Goal: Information Seeking & Learning: Find specific fact

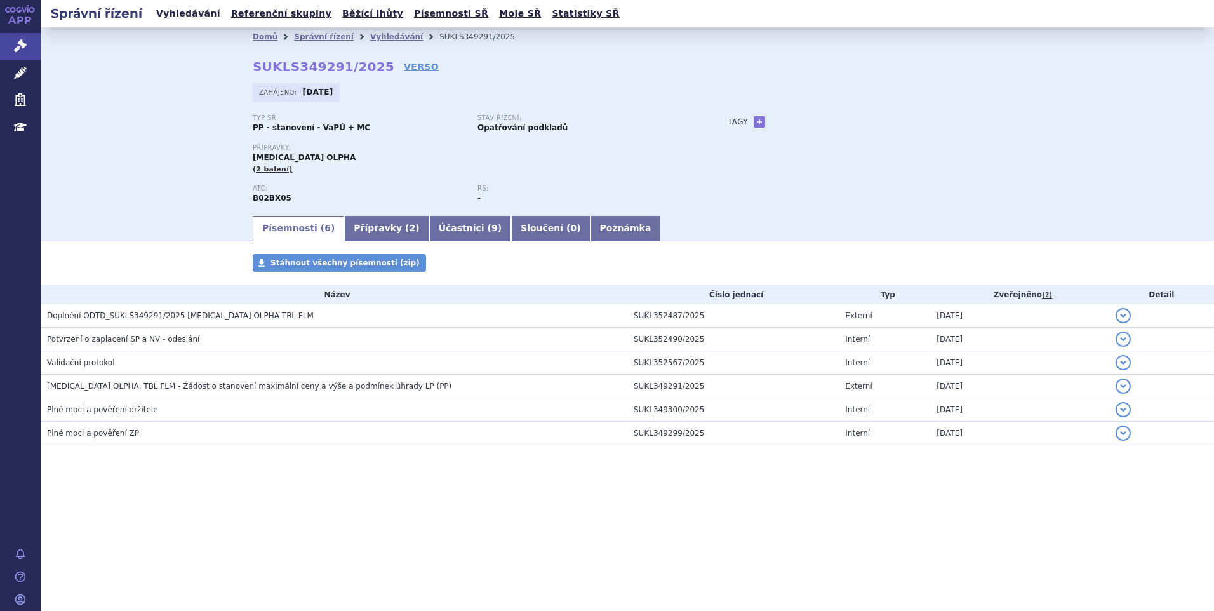
click at [183, 19] on link "Vyhledávání" at bounding box center [188, 13] width 72 height 17
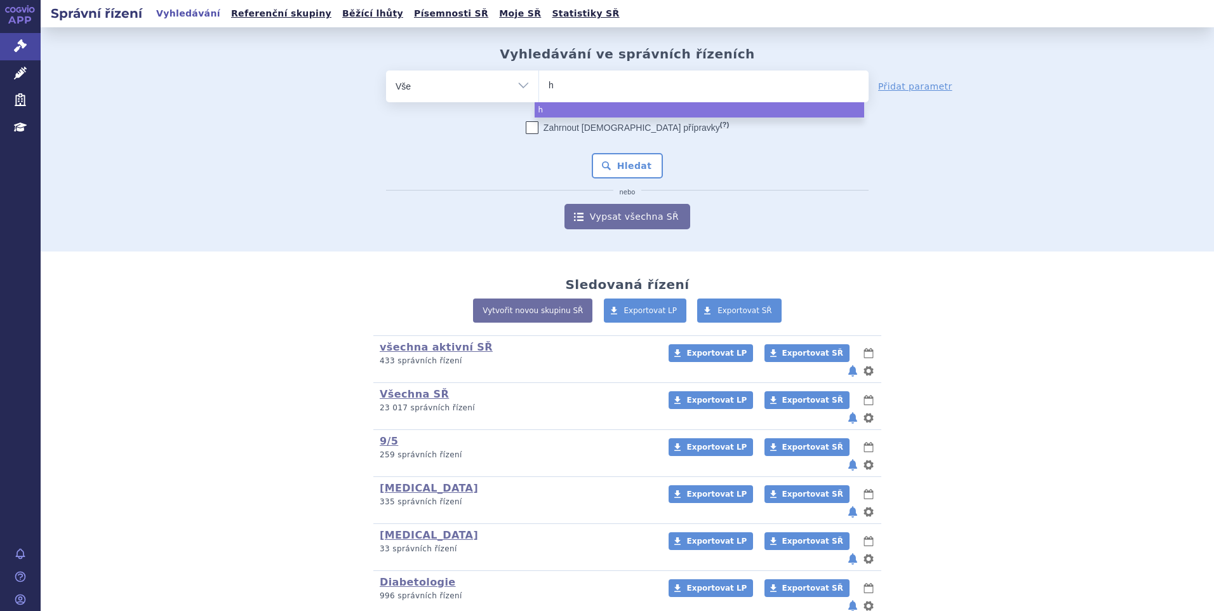
type input "he"
type input "het"
type input "hetr"
type input "hetre"
type input "hetren"
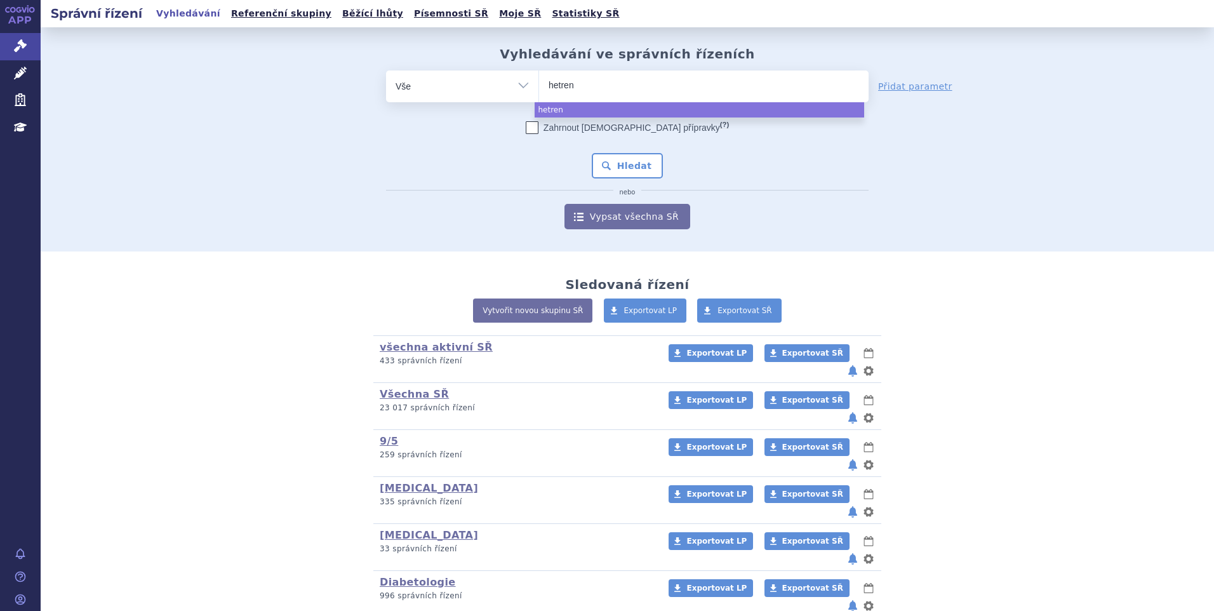
type input "hetreno"
select select "hetreno"
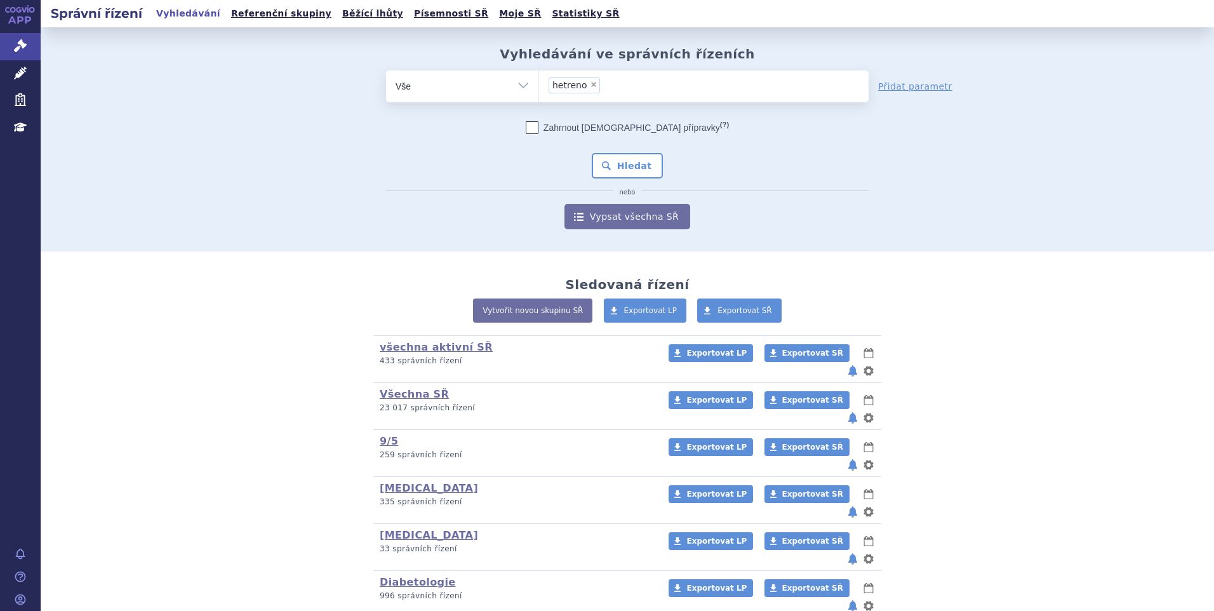
click at [643, 183] on div "Zahrnout bratrské přípravky (?) * Pozor, hledání dle vyhledávacího parametru In…" at bounding box center [627, 175] width 483 height 108
click at [634, 164] on button "Hledat" at bounding box center [628, 165] width 72 height 25
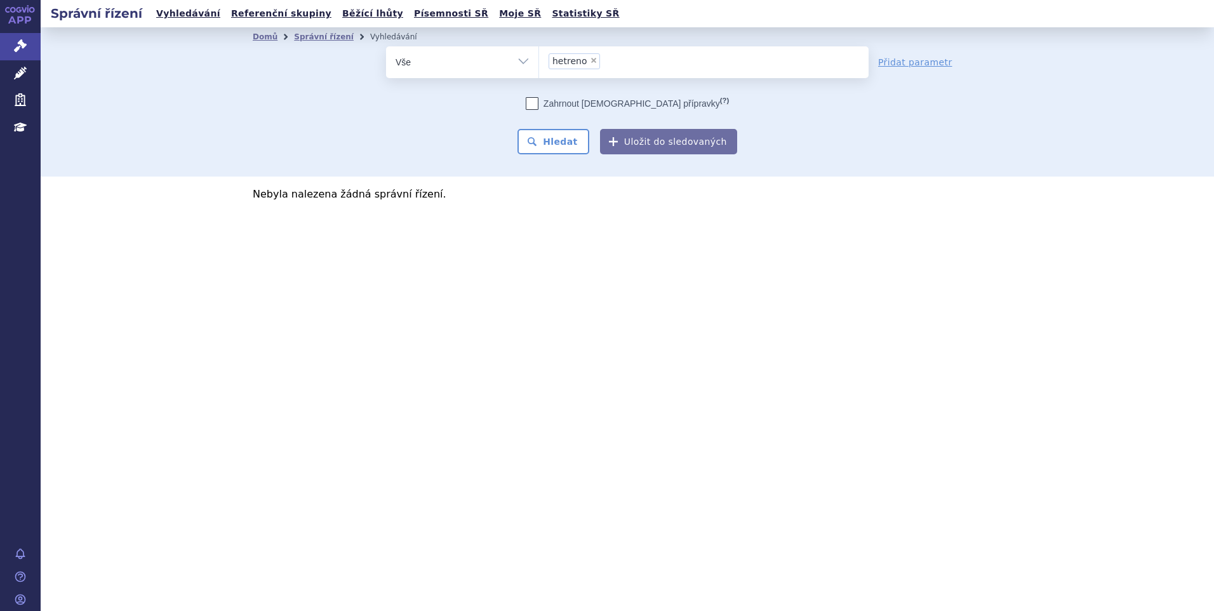
click at [597, 62] on ul "× hetreno" at bounding box center [704, 60] width 330 height 28
click at [539, 62] on select "hetreno" at bounding box center [539, 62] width 1 height 32
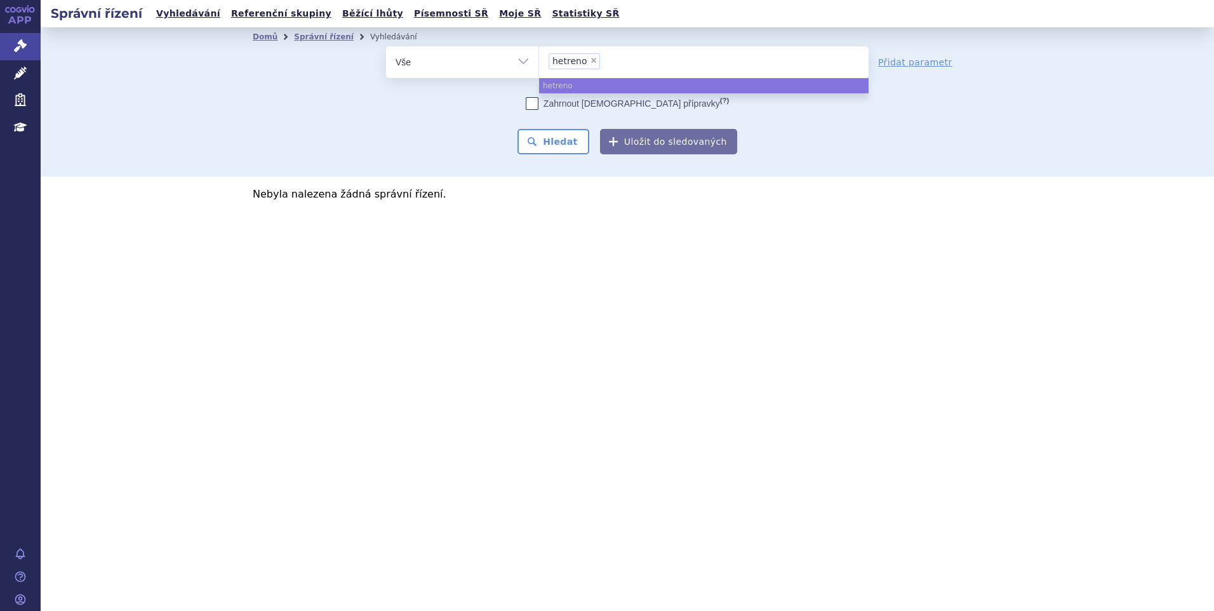
click at [595, 64] on li "× hetreno" at bounding box center [574, 61] width 51 height 16
click at [539, 64] on select "hetreno" at bounding box center [539, 62] width 1 height 32
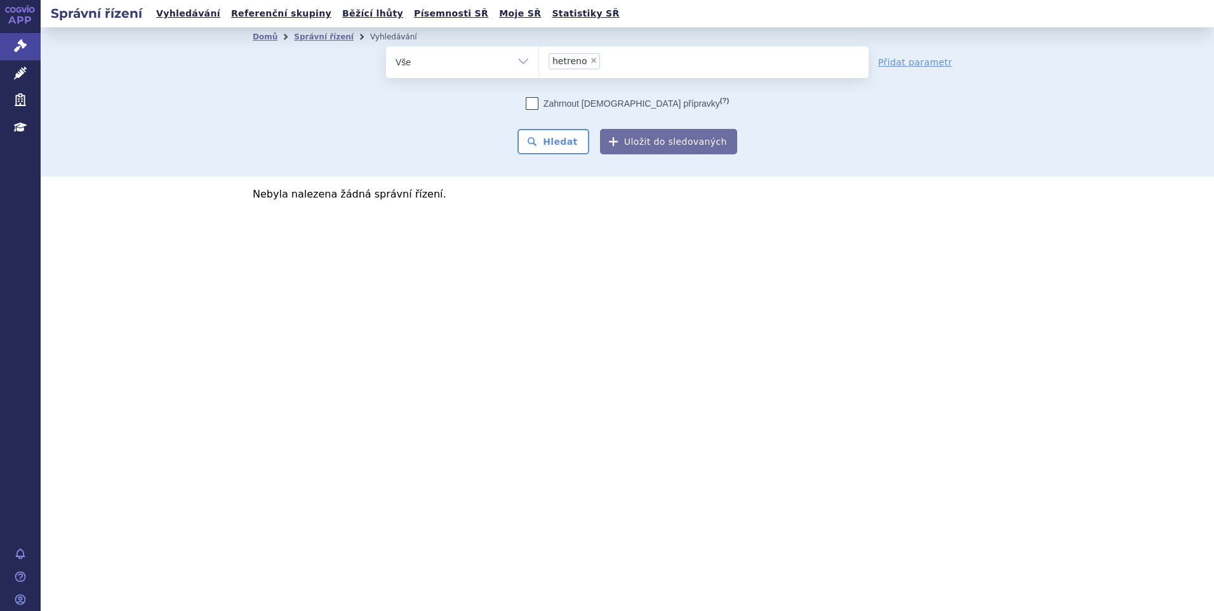
click at [584, 58] on li "× hetreno" at bounding box center [574, 61] width 51 height 16
click at [539, 58] on select "hetreno" at bounding box center [539, 62] width 1 height 32
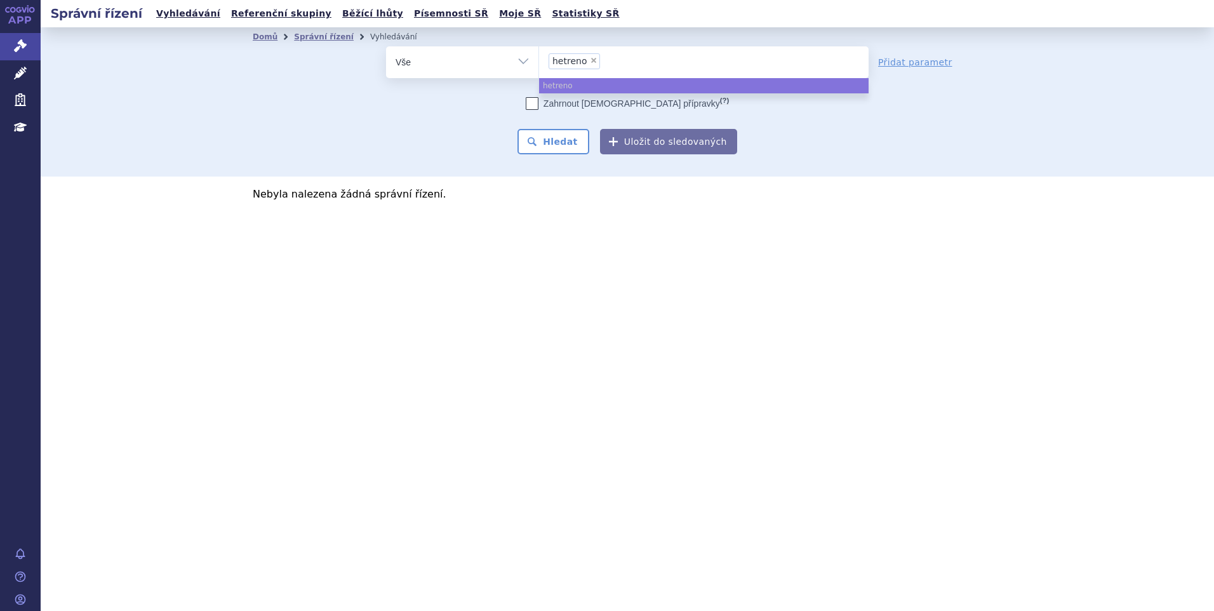
click at [592, 51] on ul "× hetreno" at bounding box center [704, 60] width 330 height 28
click at [539, 51] on select "hetreno" at bounding box center [539, 62] width 1 height 32
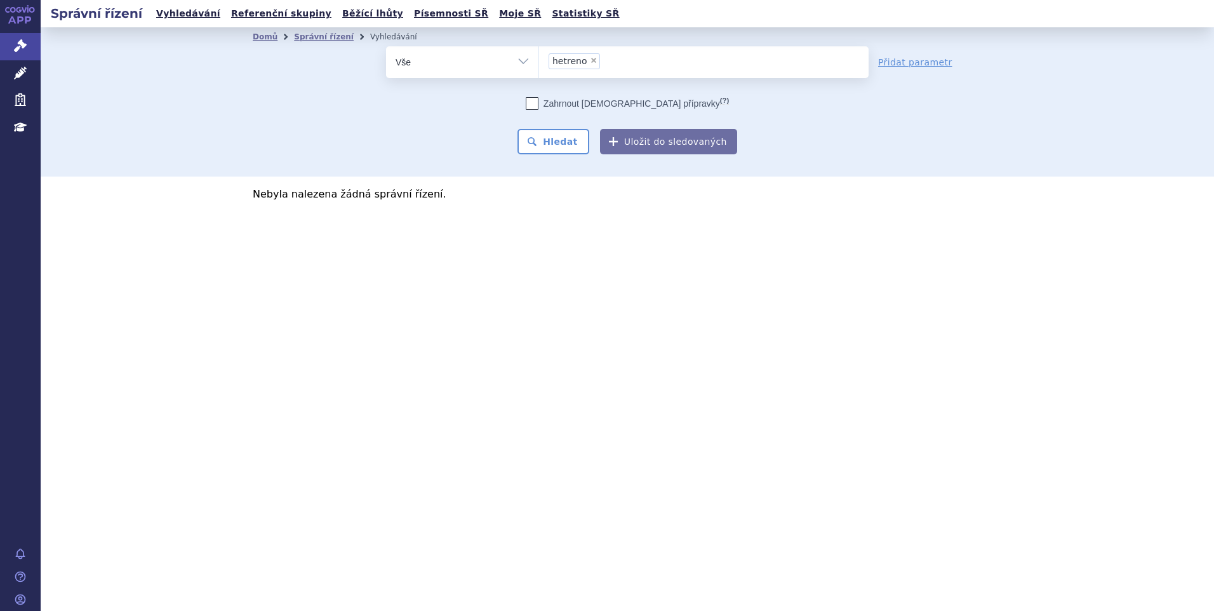
click at [592, 58] on span "×" at bounding box center [594, 61] width 8 height 8
click at [539, 58] on select "hetreno" at bounding box center [539, 62] width 1 height 32
select select
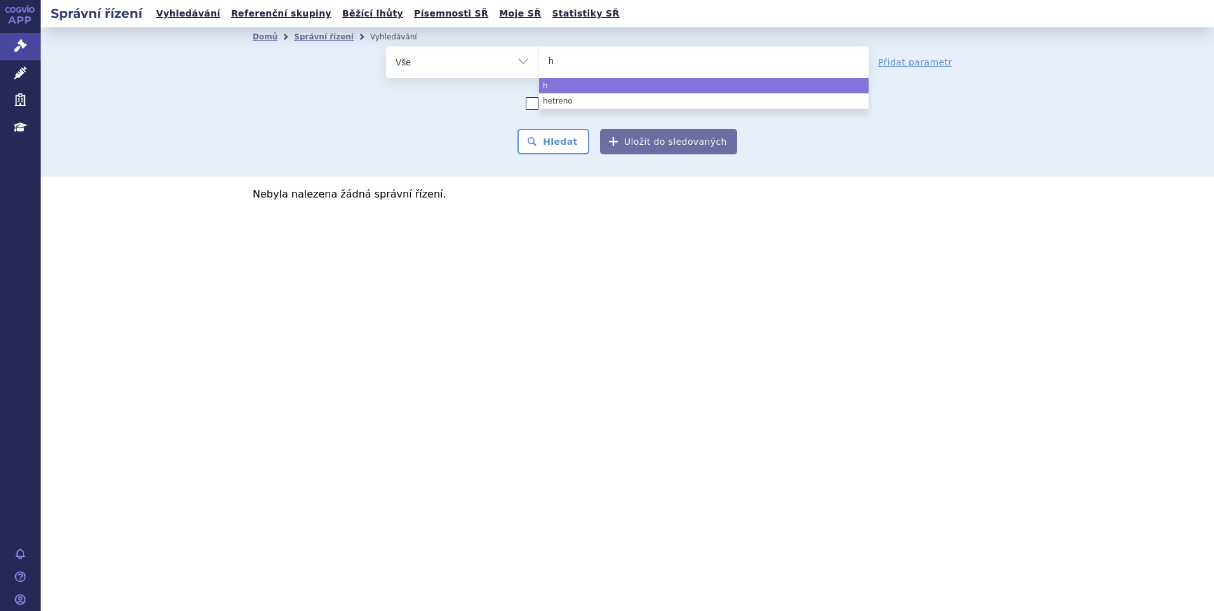
type input "he"
type input "het"
type input "hetro"
type input "hetron"
type input "hetroni"
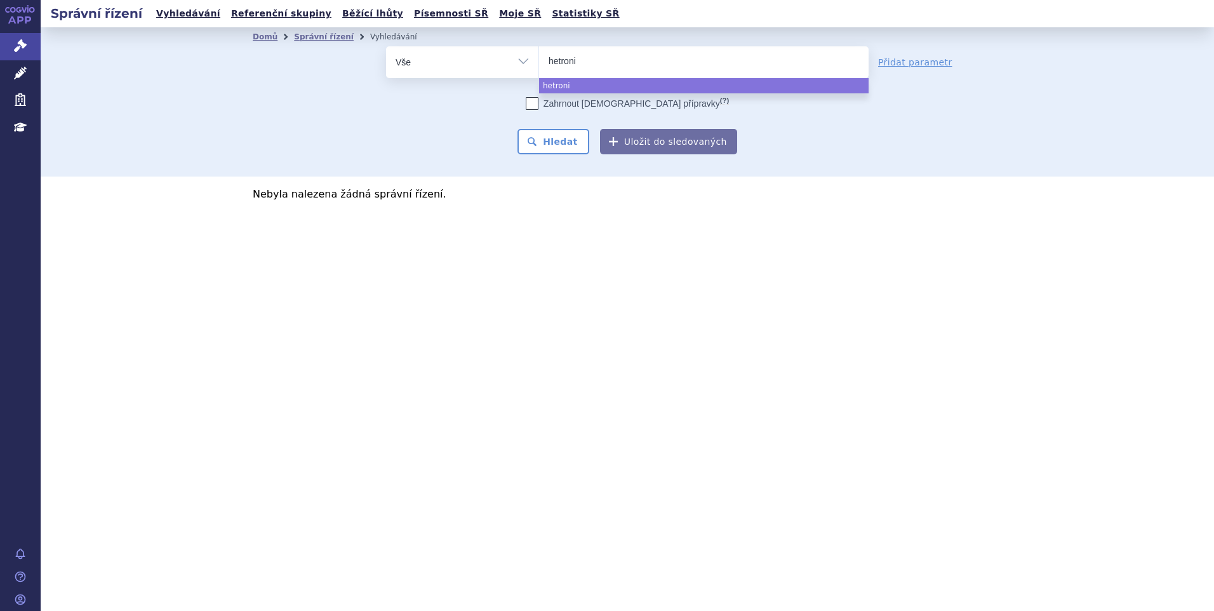
type input "hetronif"
type input "hetronifly"
select select "hetronifly"
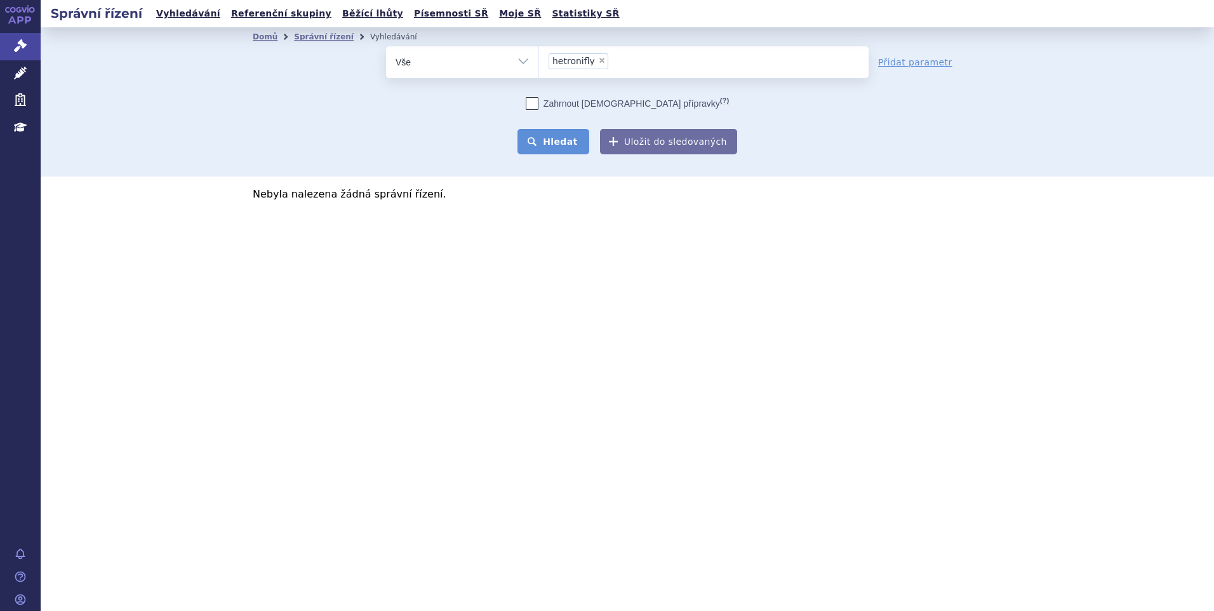
click at [541, 133] on button "Hledat" at bounding box center [554, 141] width 72 height 25
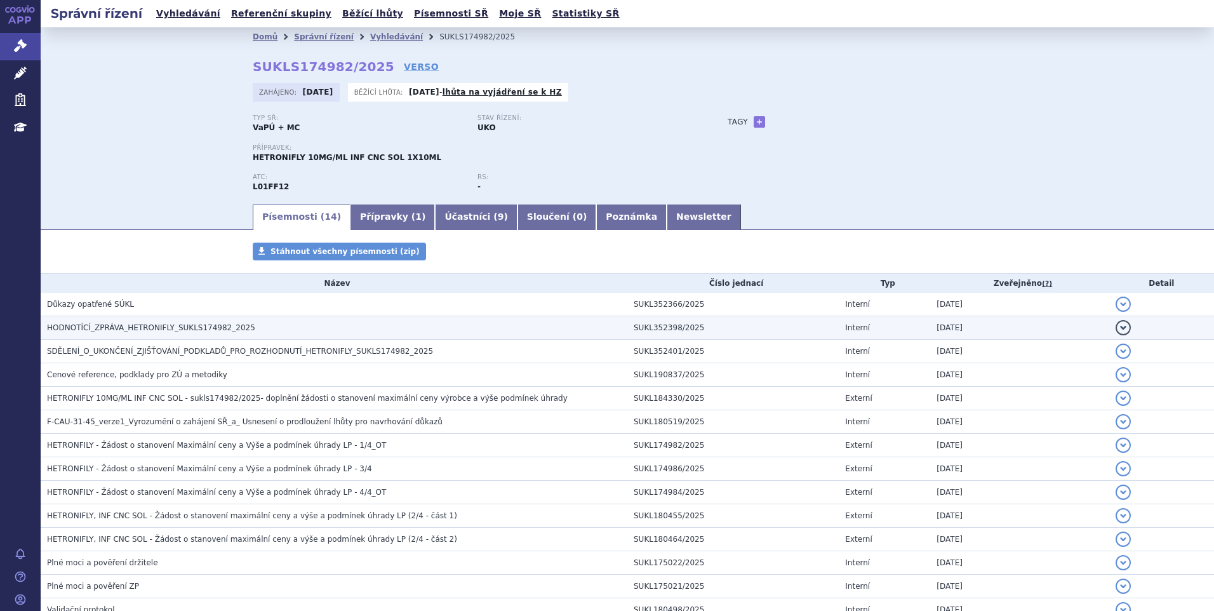
click at [190, 326] on span "HODNOTÍCÍ_ZPRÁVA_HETRONIFLY_SUKLS174982_2025" at bounding box center [151, 327] width 208 height 9
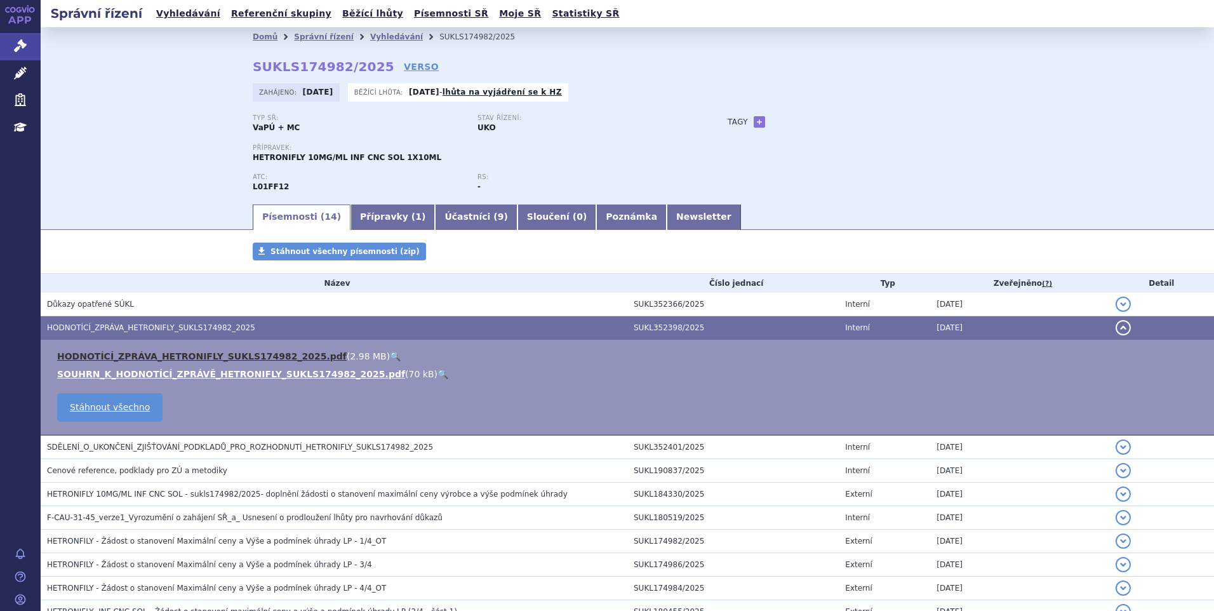
click at [187, 356] on link "HODNOTÍCÍ_ZPRÁVA_HETRONIFLY_SUKLS174982_2025.pdf" at bounding box center [202, 356] width 290 height 10
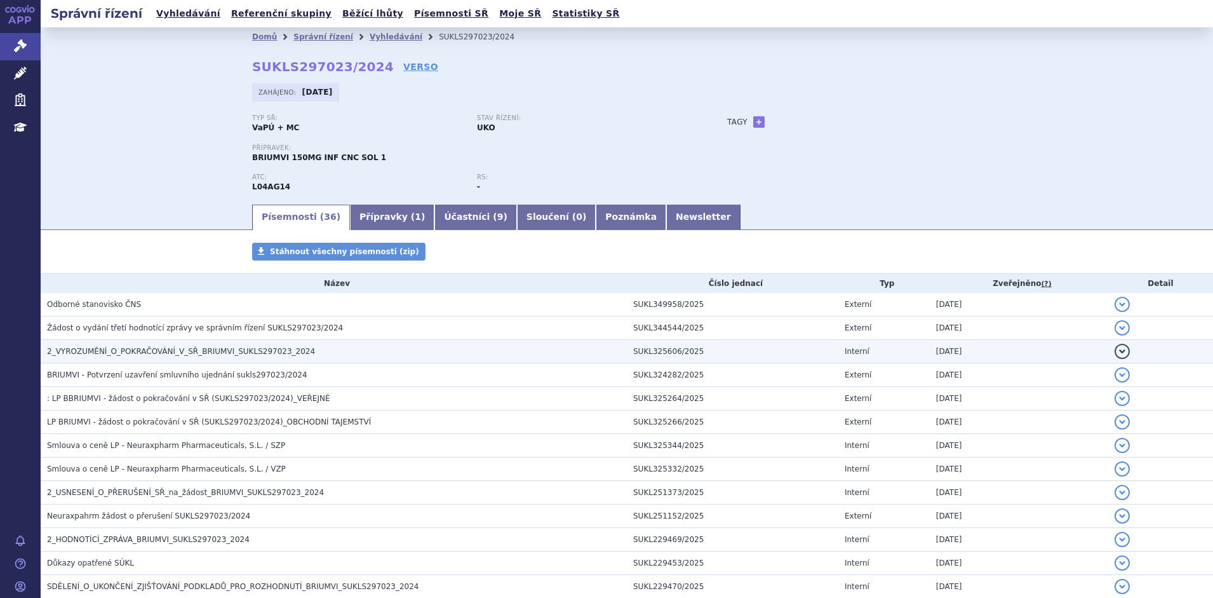
scroll to position [64, 0]
